Goal: Task Accomplishment & Management: Manage account settings

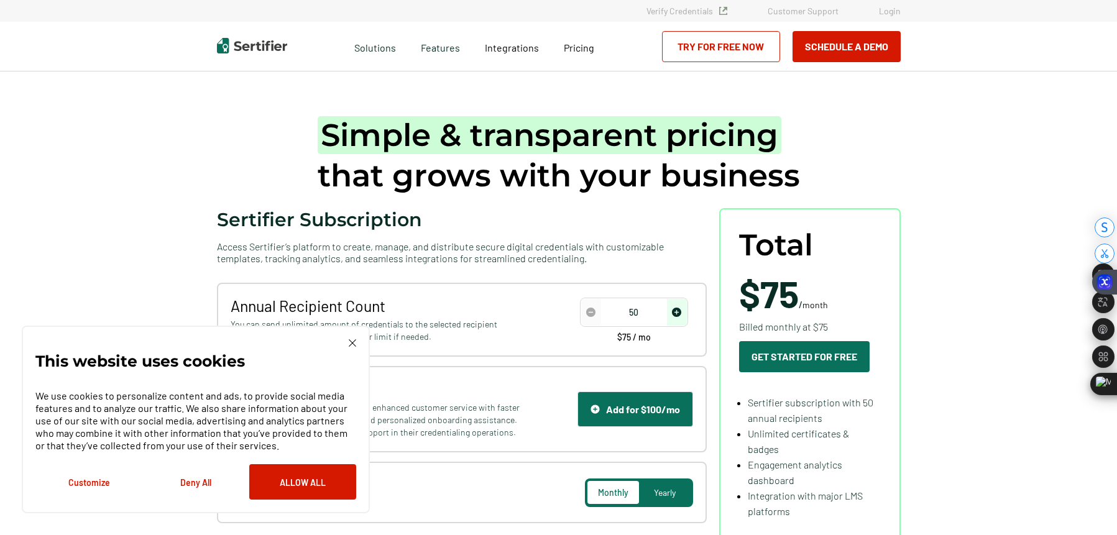
drag, startPoint x: 0, startPoint y: 0, endPoint x: 893, endPoint y: 14, distance: 893.0
click at [893, 14] on link "Login" at bounding box center [890, 11] width 22 height 11
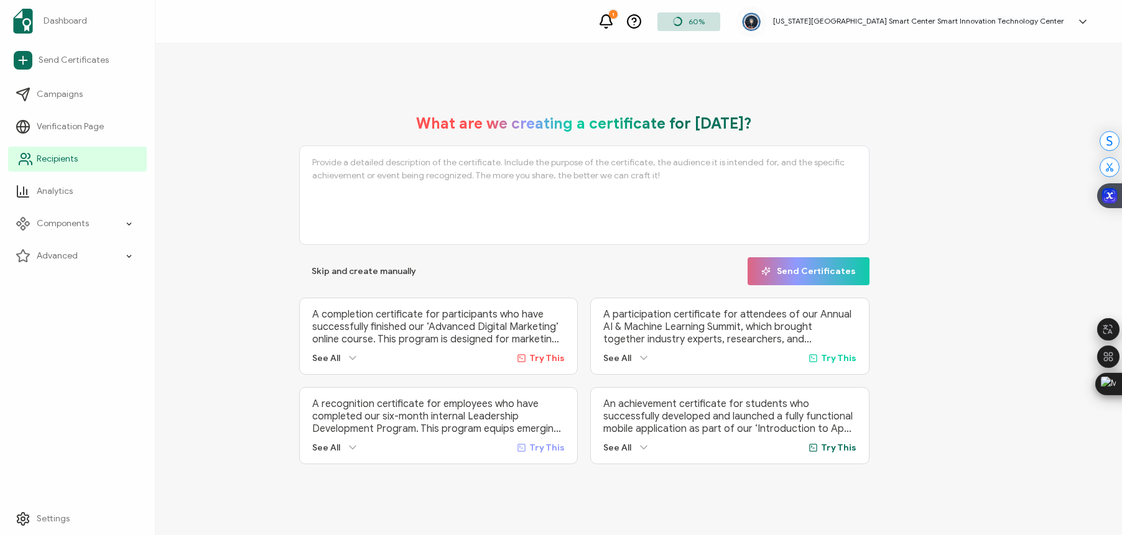
click at [57, 157] on span "Recipients" at bounding box center [57, 159] width 41 height 12
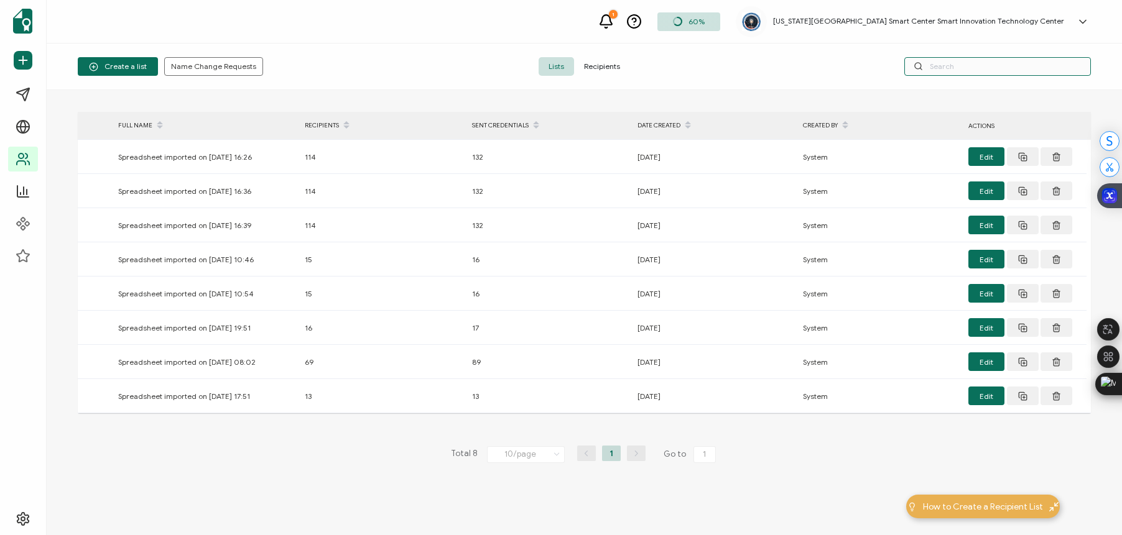
click at [958, 72] on input "text" at bounding box center [997, 66] width 187 height 19
type input "Port"
drag, startPoint x: 638, startPoint y: 71, endPoint x: 605, endPoint y: 67, distance: 33.2
click at [617, 68] on div "Lists Recipients" at bounding box center [584, 66] width 338 height 19
click at [605, 67] on span "Recipients" at bounding box center [602, 66] width 56 height 19
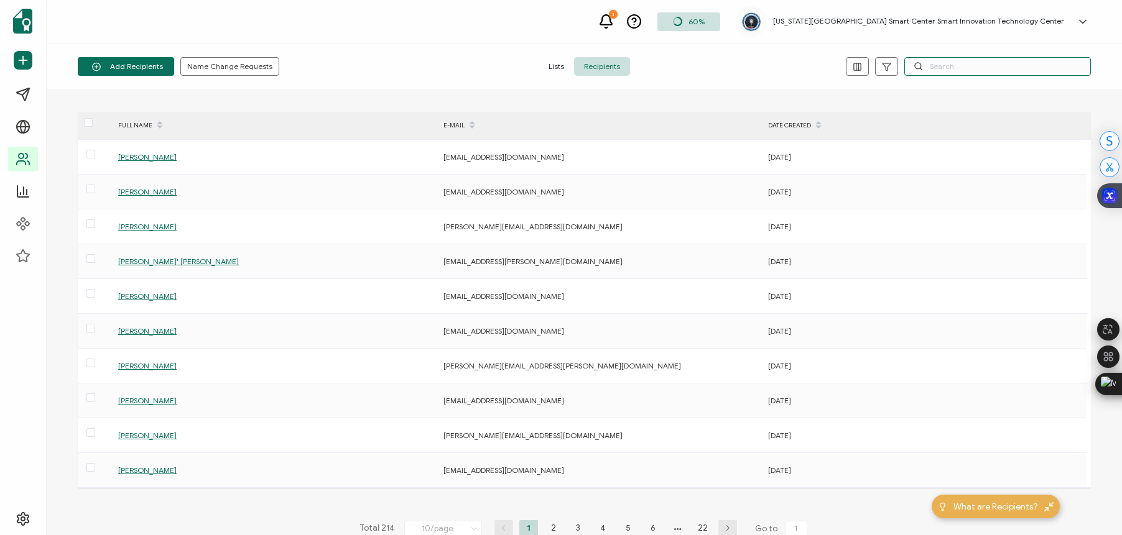
click at [934, 68] on input "text" at bounding box center [997, 66] width 187 height 19
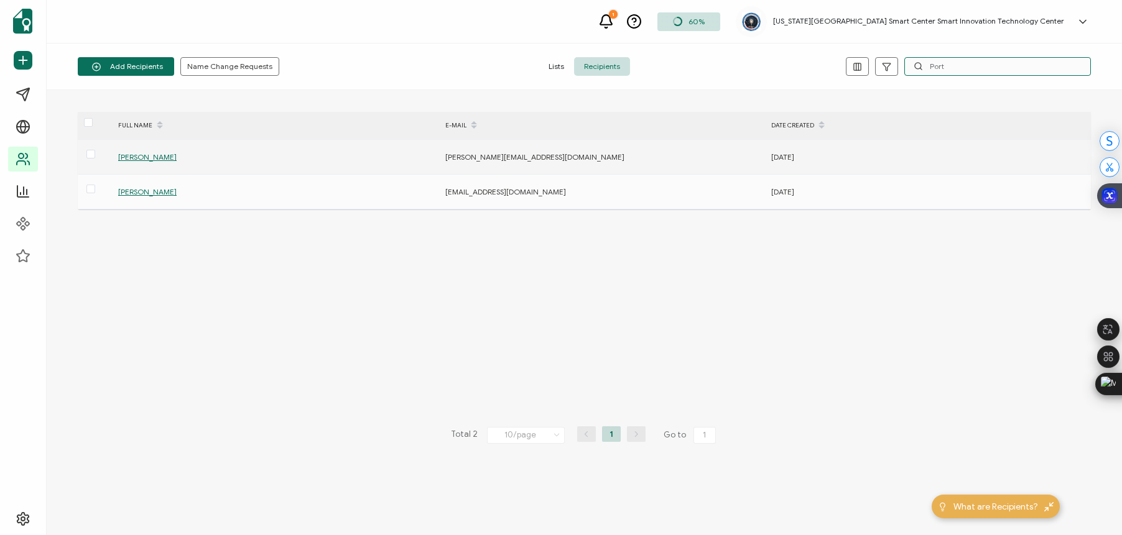
type input "Port"
click at [152, 157] on span "Linda Porter" at bounding box center [147, 156] width 58 height 9
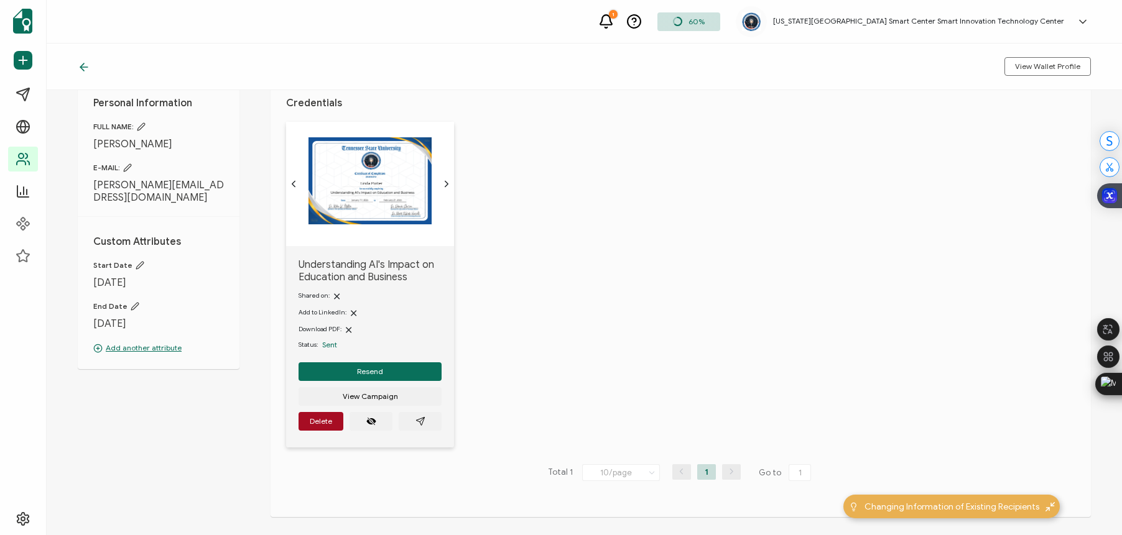
scroll to position [45, 0]
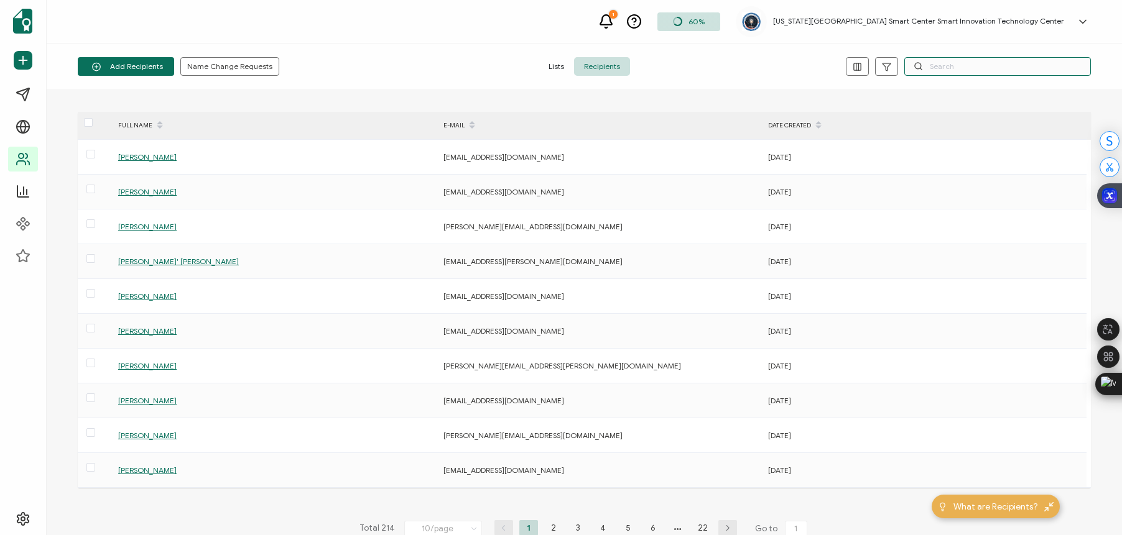
click at [973, 72] on input "text" at bounding box center [997, 66] width 187 height 19
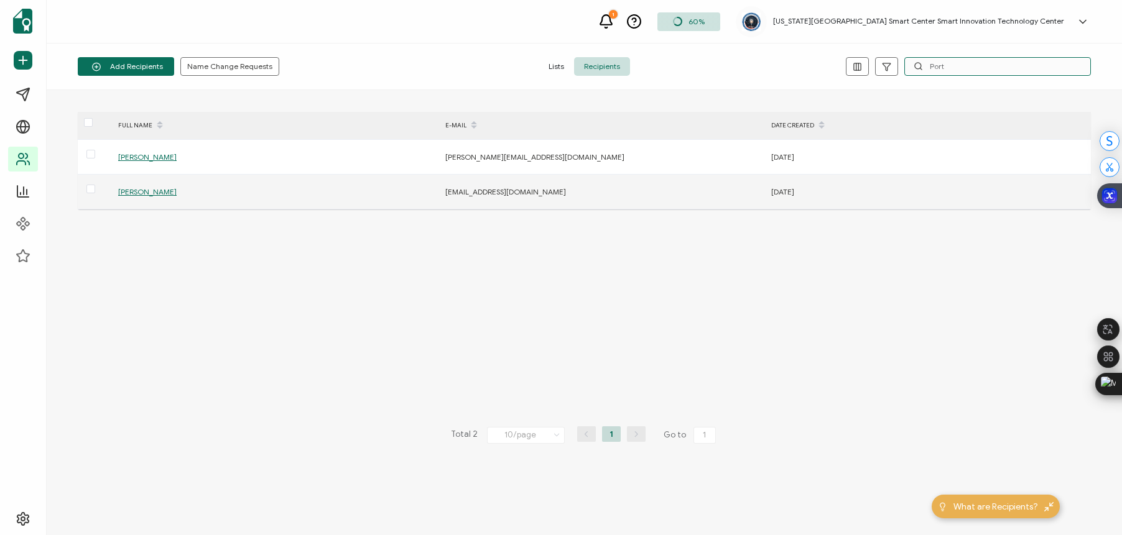
type input "Port"
click at [134, 188] on span "Linda Porter" at bounding box center [147, 191] width 58 height 9
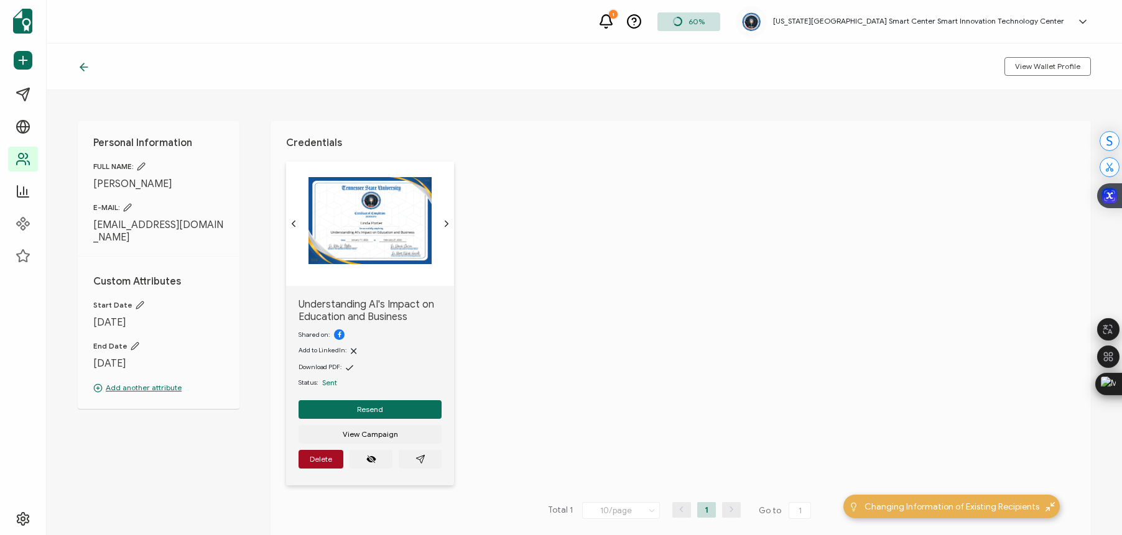
click at [446, 224] on icon "chevron forward outline" at bounding box center [446, 224] width 3 height 6
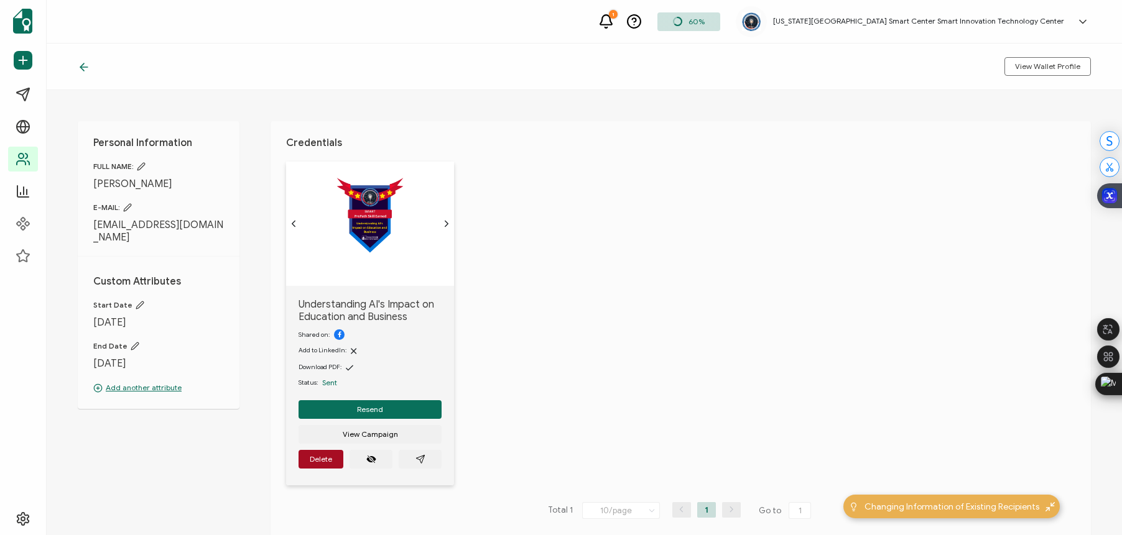
click at [282, 222] on div "Credentials Understanding AI's Impact on Education and Business Shared on: Add …" at bounding box center [680, 338] width 820 height 434
click at [289, 222] on icon "chevron back outline" at bounding box center [294, 224] width 10 height 10
